Goal: Ask a question

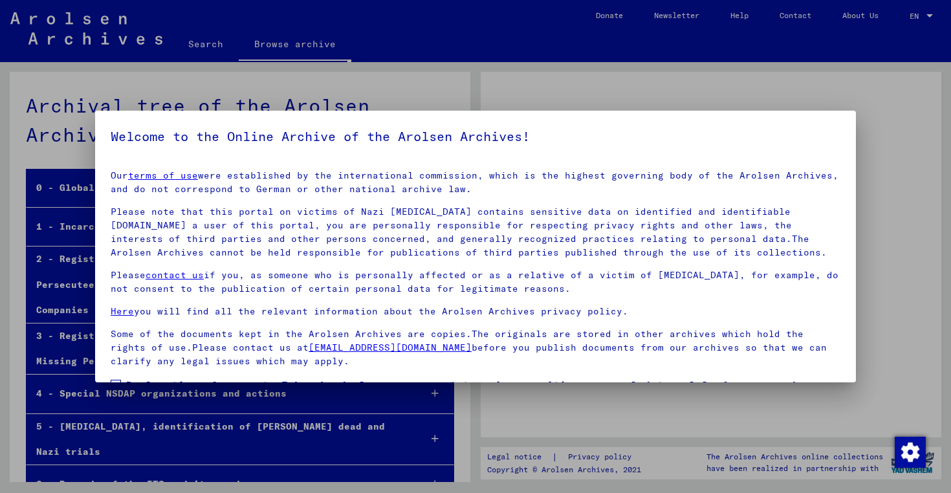
scroll to position [89, 0]
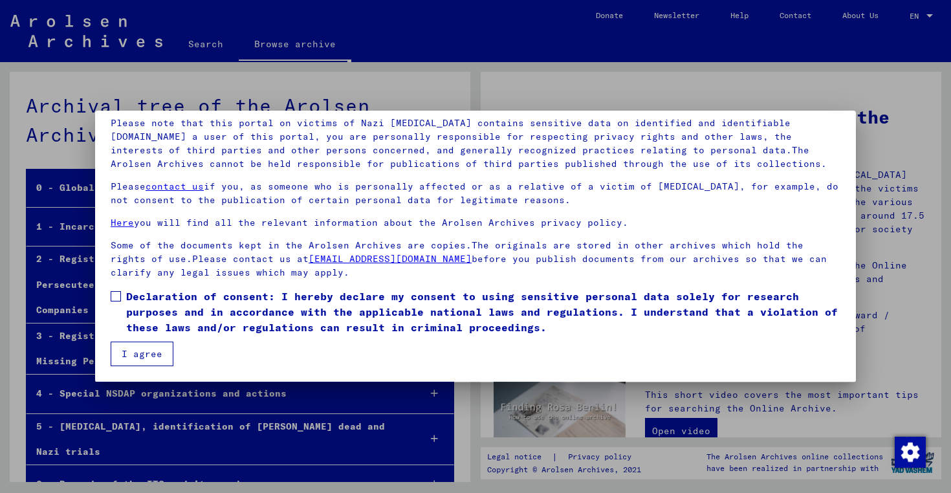
click at [117, 298] on span at bounding box center [116, 296] width 10 height 10
click at [137, 353] on button "I agree" at bounding box center [142, 354] width 63 height 25
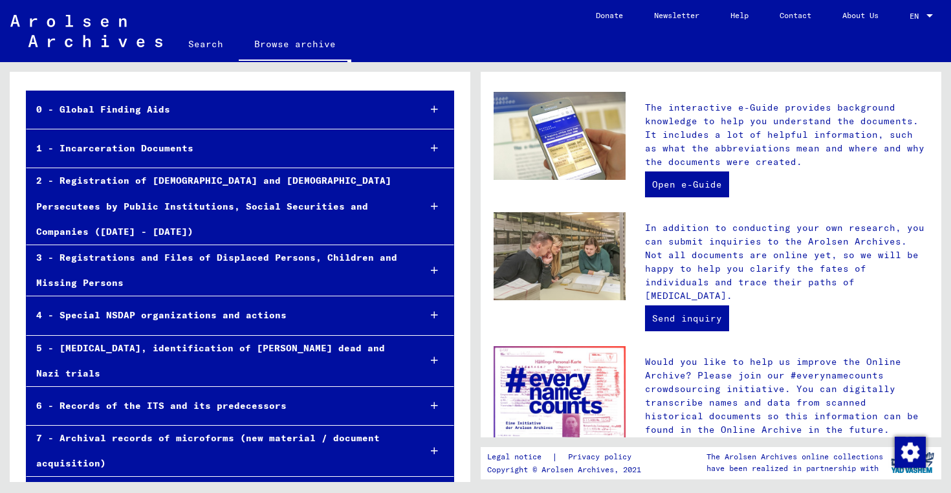
scroll to position [386, 0]
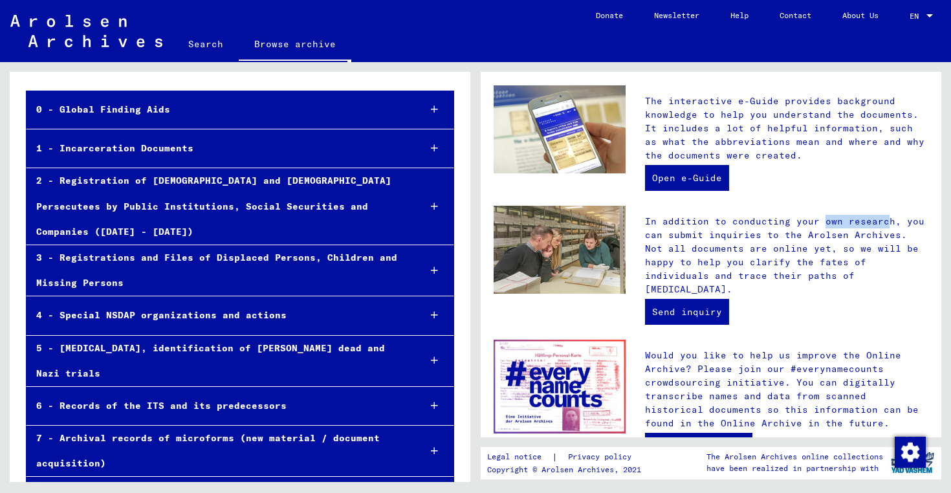
drag, startPoint x: 732, startPoint y: 208, endPoint x: 795, endPoint y: 213, distance: 63.0
click at [795, 215] on p "In addition to conducting your own research, you can submit inquiries to the Ar…" at bounding box center [786, 256] width 283 height 82
drag, startPoint x: 701, startPoint y: 222, endPoint x: 785, endPoint y: 223, distance: 84.7
click at [785, 223] on p "In addition to conducting your own research, you can submit inquiries to the Ar…" at bounding box center [786, 256] width 283 height 82
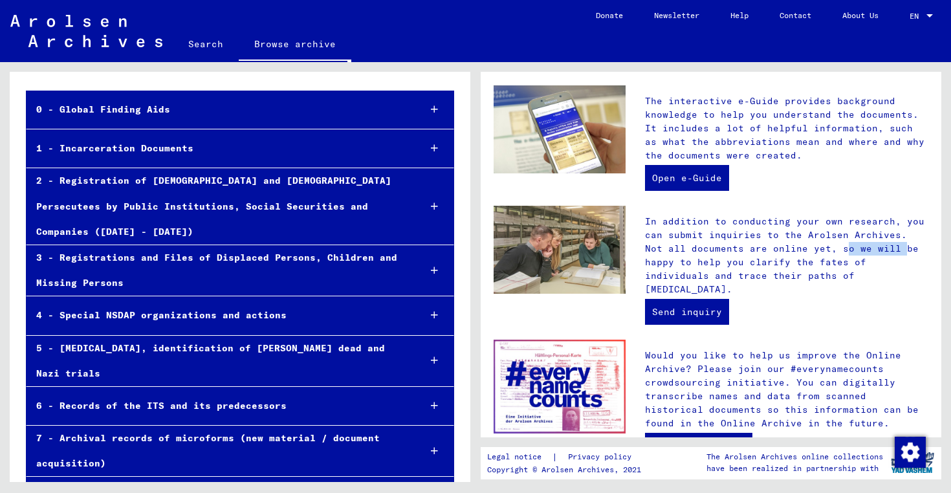
drag, startPoint x: 734, startPoint y: 235, endPoint x: 789, endPoint y: 236, distance: 55.0
click at [789, 236] on p "In addition to conducting your own research, you can submit inquiries to the Ar…" at bounding box center [786, 256] width 283 height 82
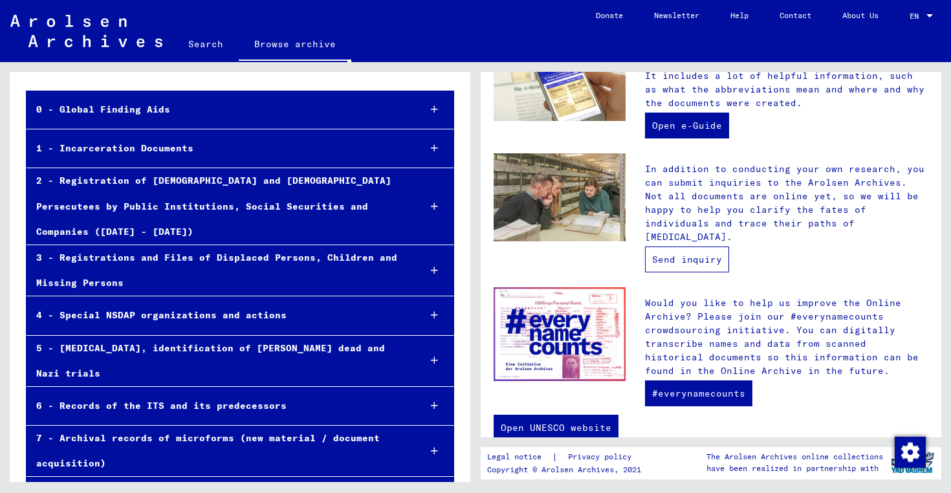
scroll to position [442, 0]
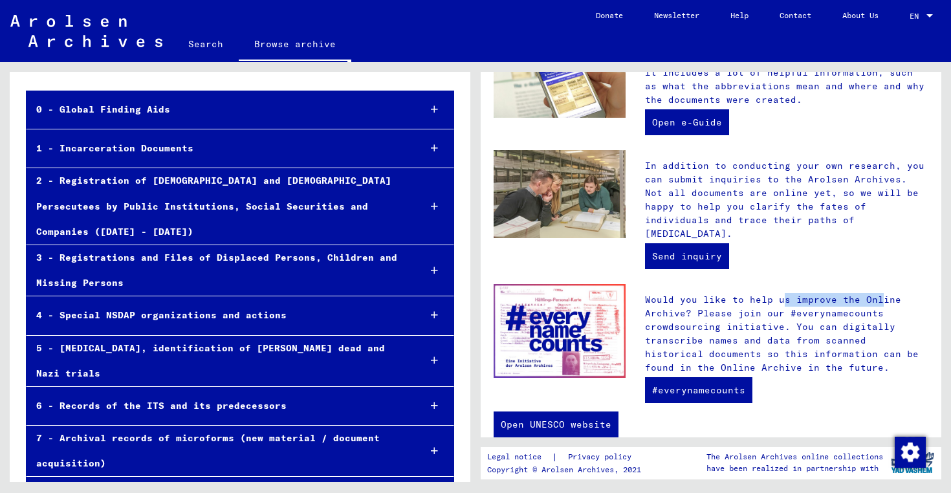
drag, startPoint x: 695, startPoint y: 273, endPoint x: 790, endPoint y: 274, distance: 95.1
click at [790, 293] on p "Would you like to help us improve the Online Archive? Please join our #everynam…" at bounding box center [786, 334] width 283 height 82
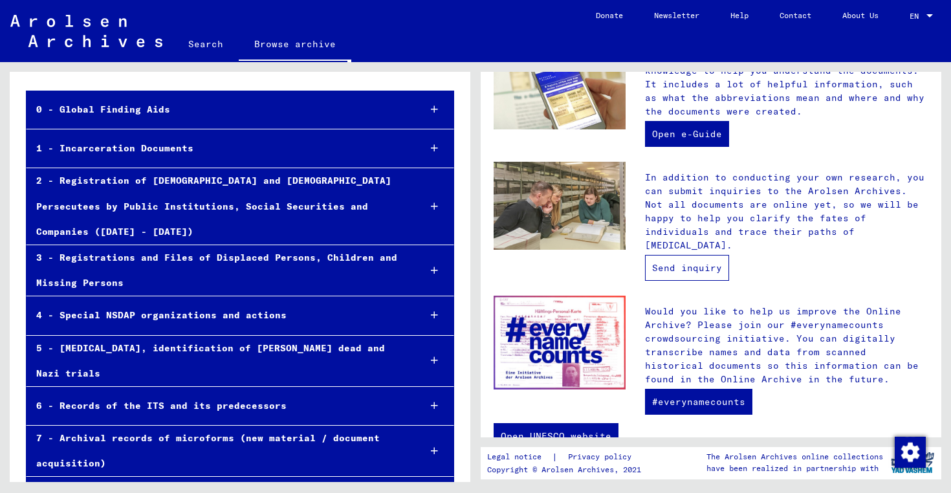
click at [708, 255] on link "Send inquiry" at bounding box center [687, 268] width 84 height 26
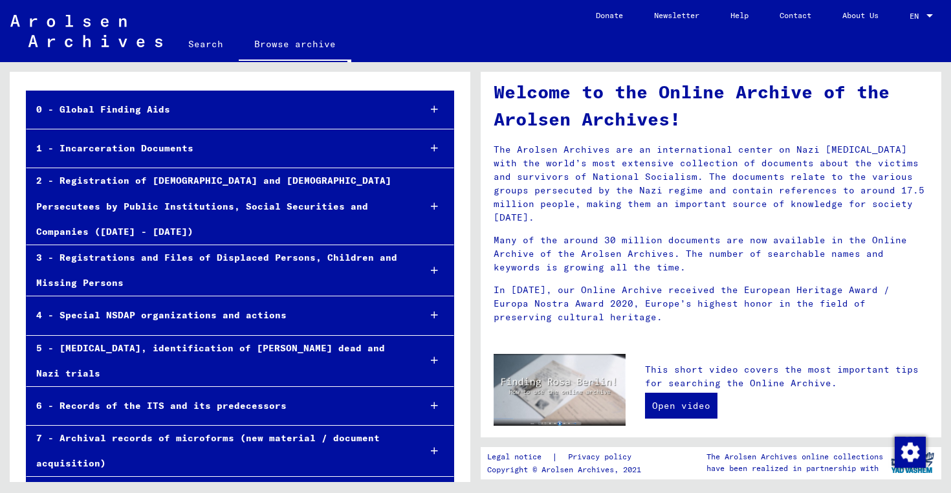
scroll to position [0, 0]
